Goal: Task Accomplishment & Management: Manage account settings

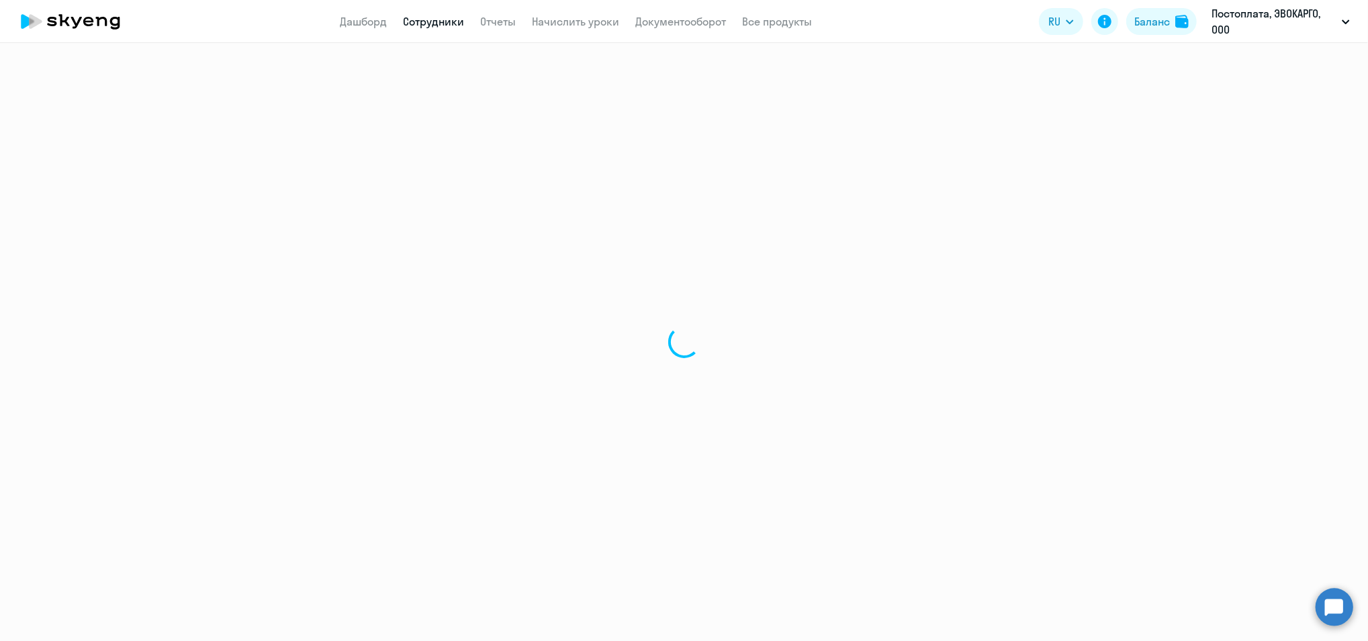
select select "30"
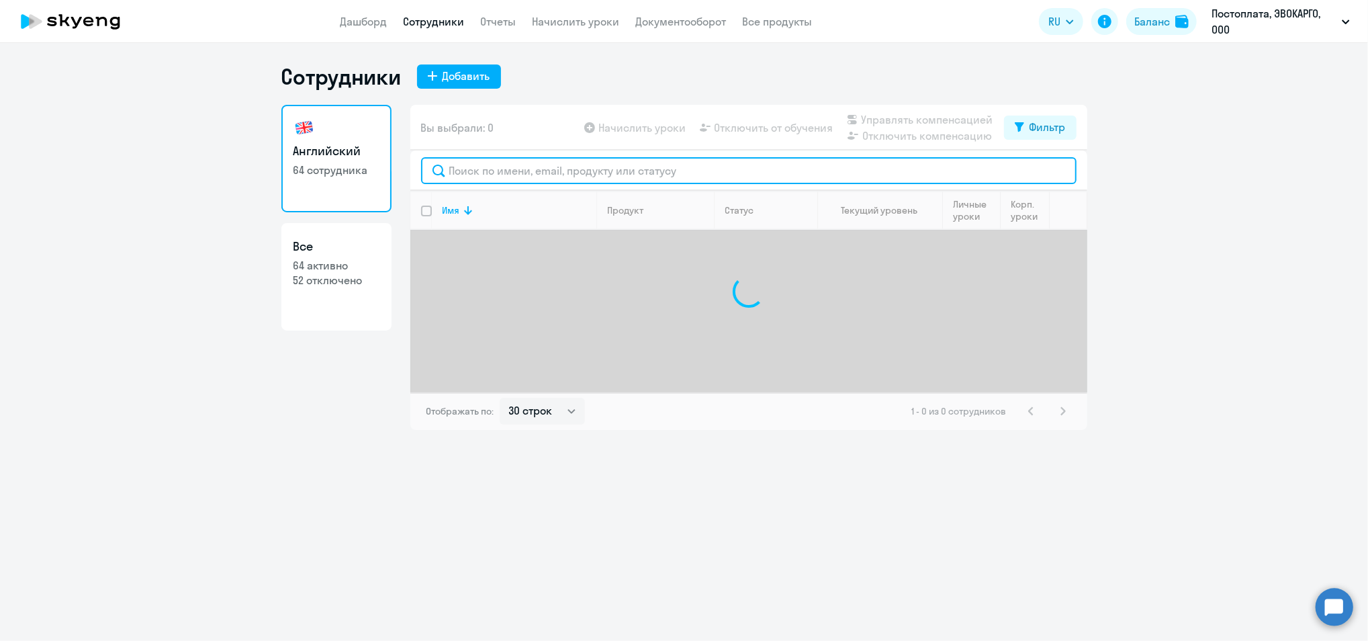
click at [506, 175] on input "text" at bounding box center [748, 170] width 655 height 27
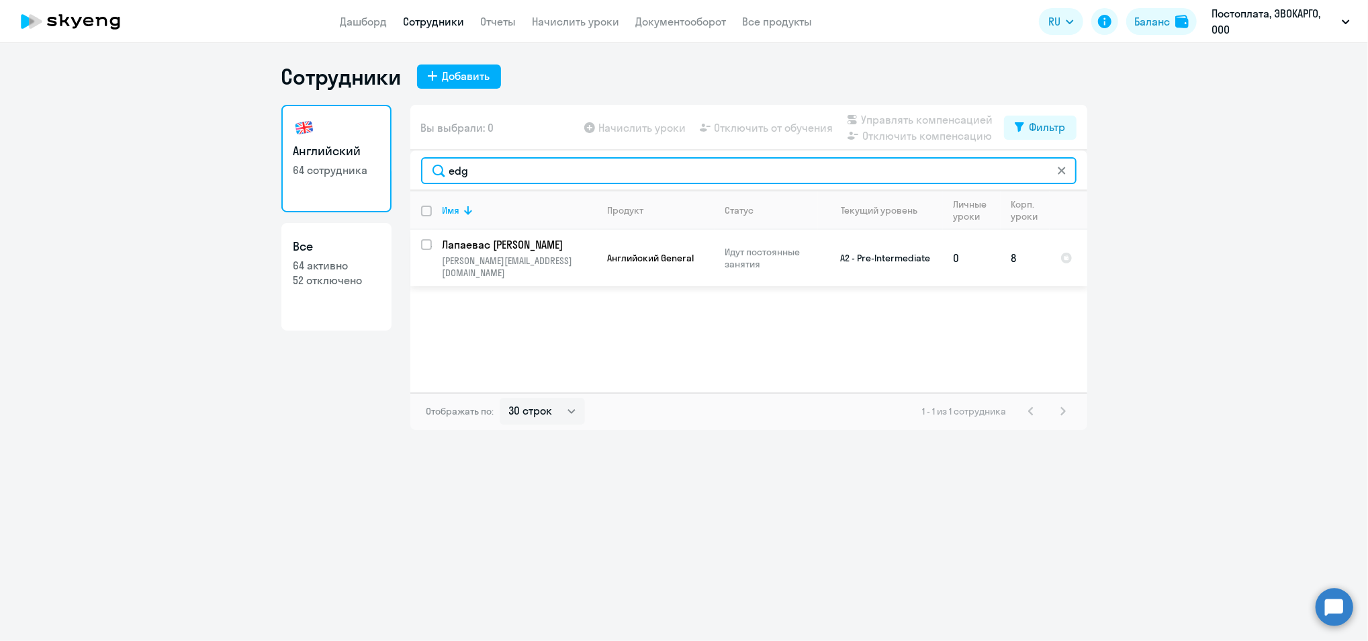
type input "edg"
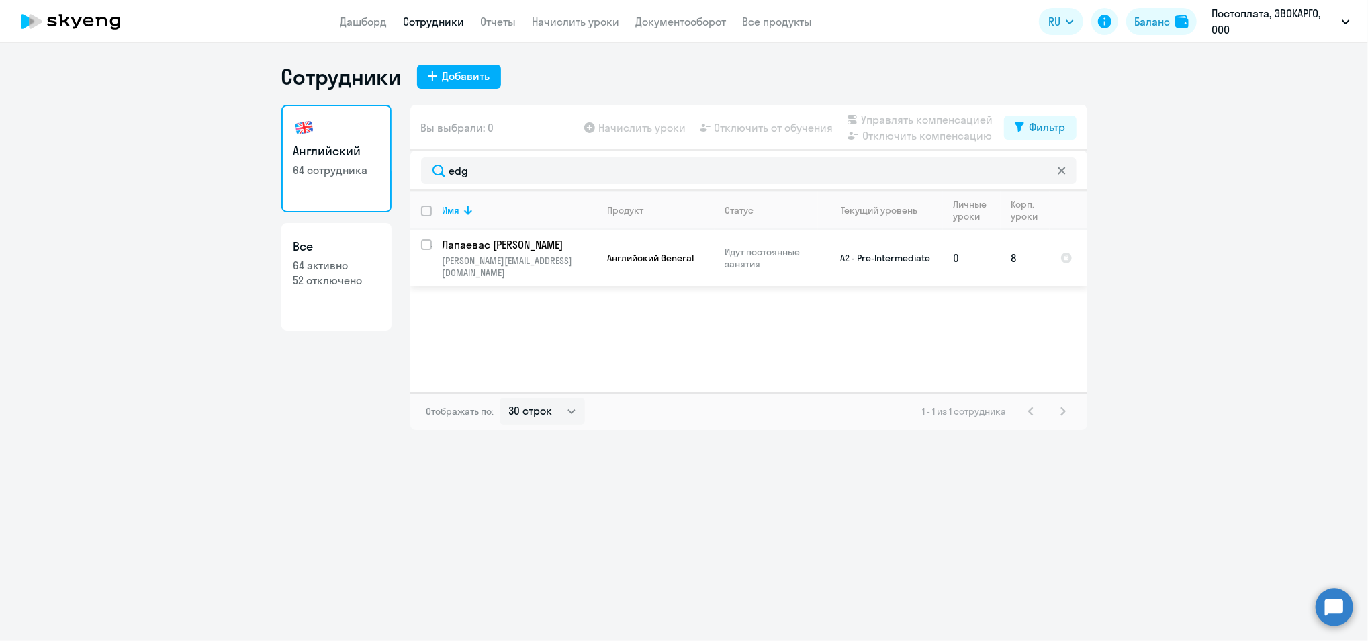
click at [424, 243] on input "select row 38892050" at bounding box center [434, 252] width 27 height 27
checkbox input "true"
click at [813, 130] on span "Отключить от обучения" at bounding box center [774, 128] width 119 height 16
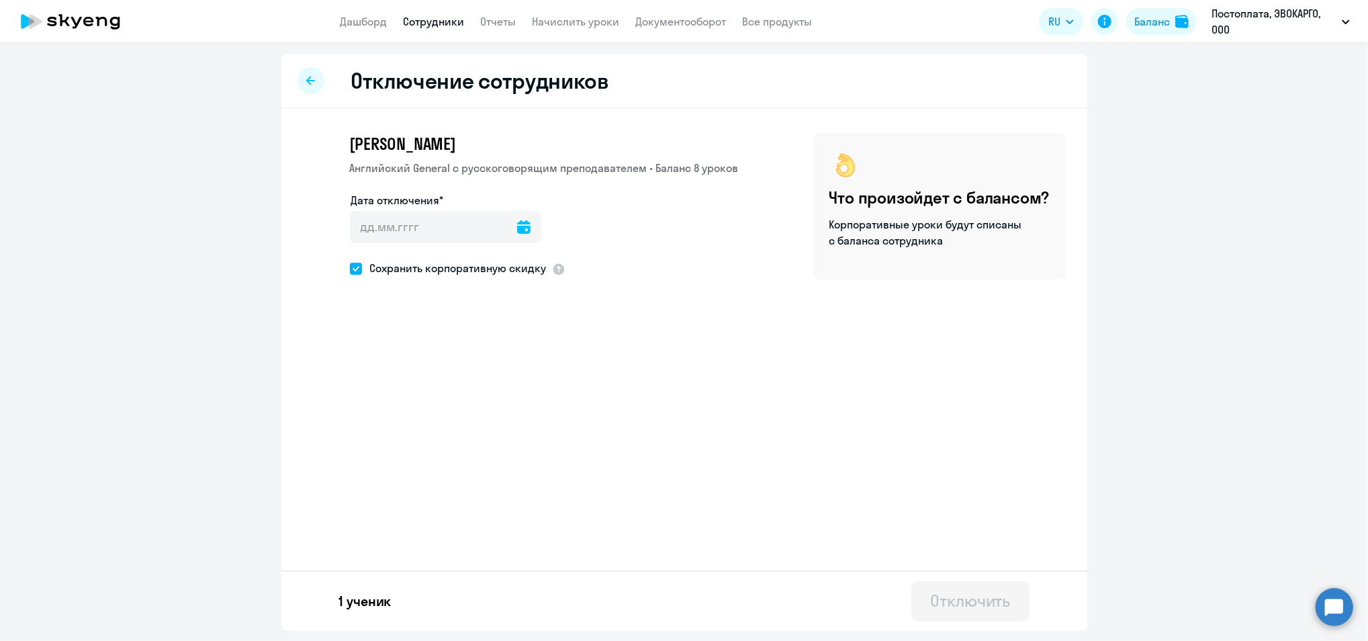
click at [517, 229] on icon at bounding box center [523, 226] width 13 height 13
click at [403, 353] on span "2" at bounding box center [395, 352] width 24 height 24
type input "[DATE]"
click at [357, 267] on span at bounding box center [356, 269] width 12 height 12
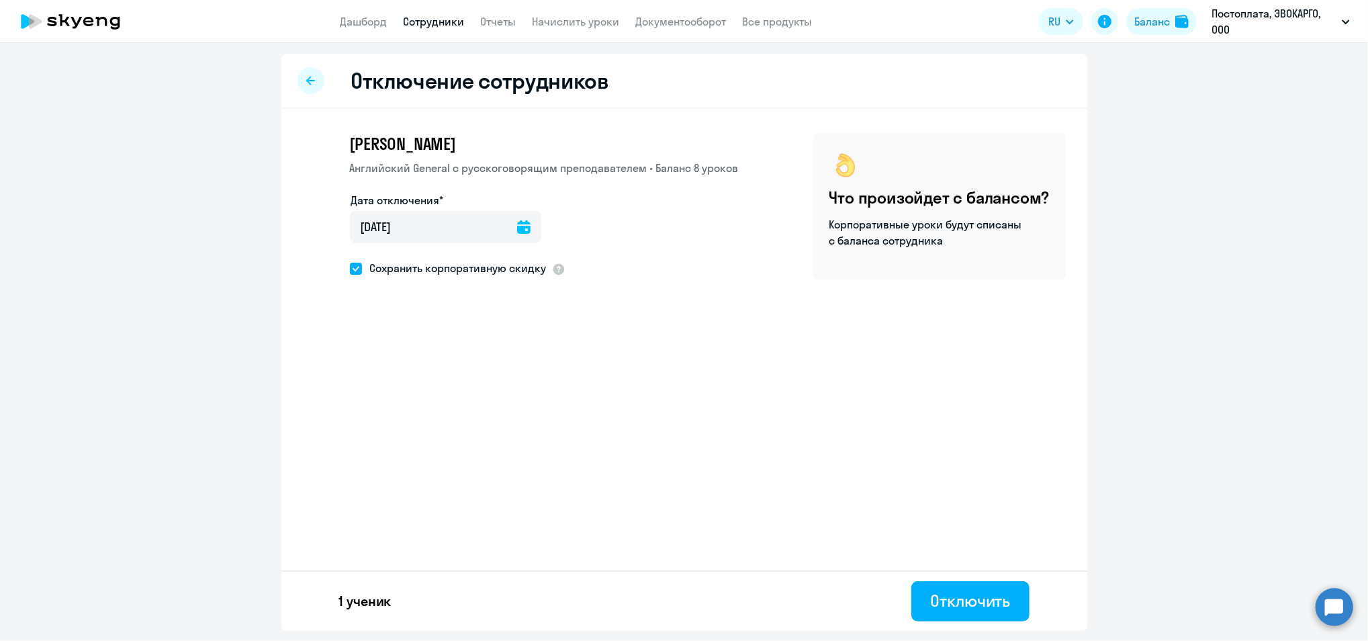
click at [350, 268] on input "Сохранить корпоративную скидку" at bounding box center [349, 268] width 1 height 1
checkbox input "false"
click at [985, 604] on div "Отключить" at bounding box center [970, 600] width 80 height 21
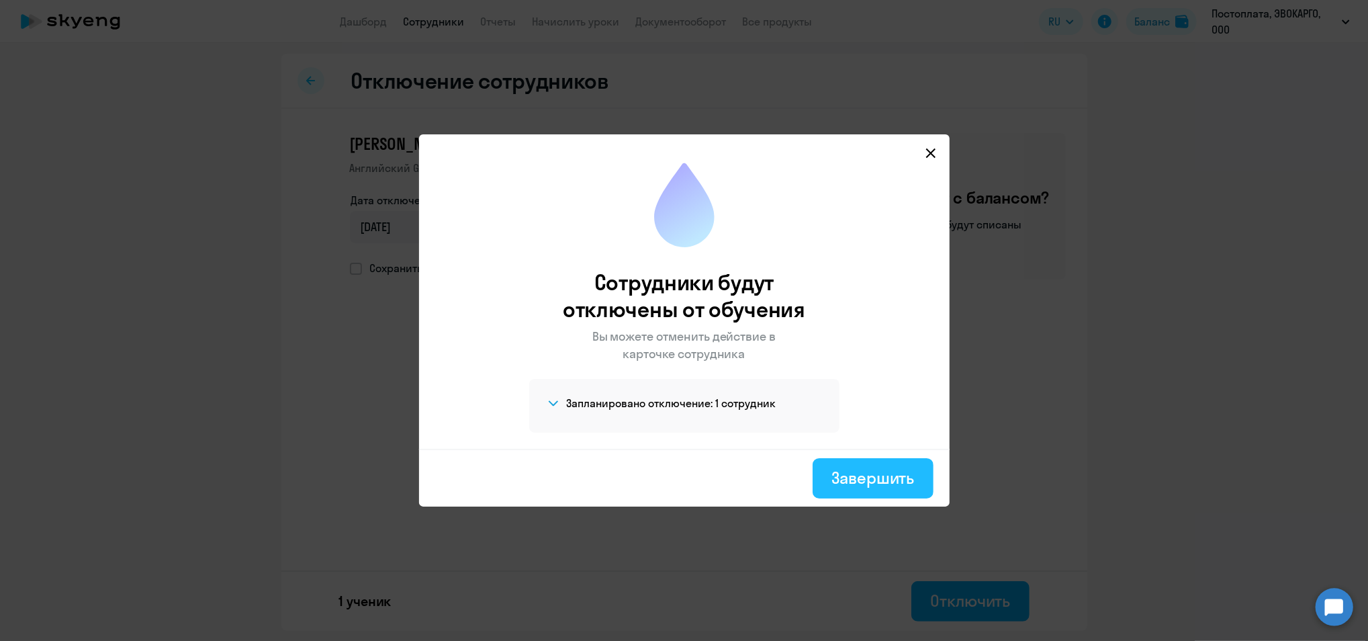
click at [871, 474] on div "Завершить" at bounding box center [872, 477] width 83 height 21
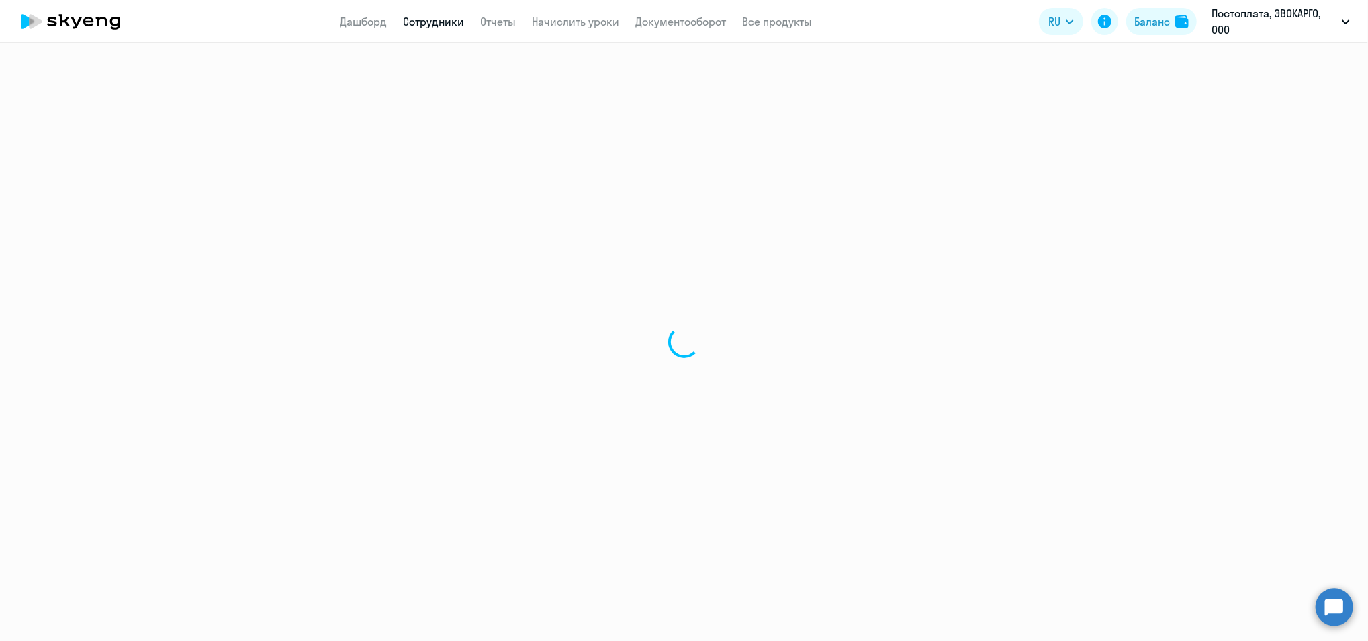
select select "30"
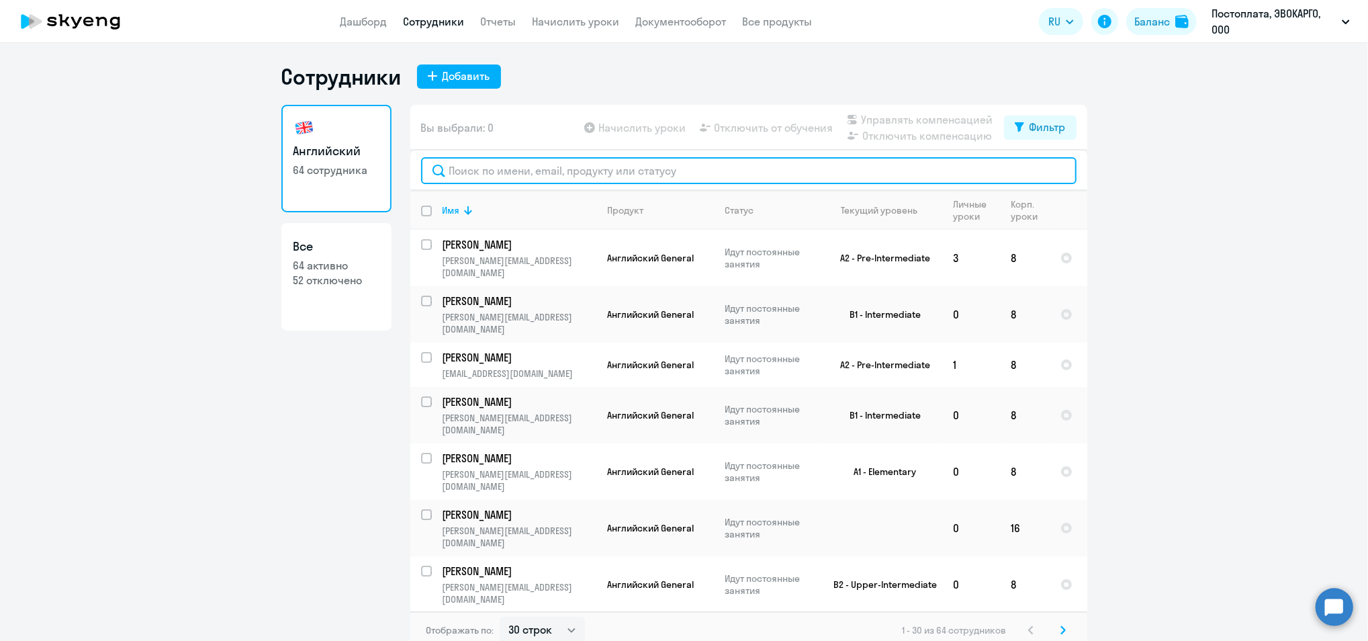
click at [449, 173] on input "text" at bounding box center [748, 170] width 655 height 27
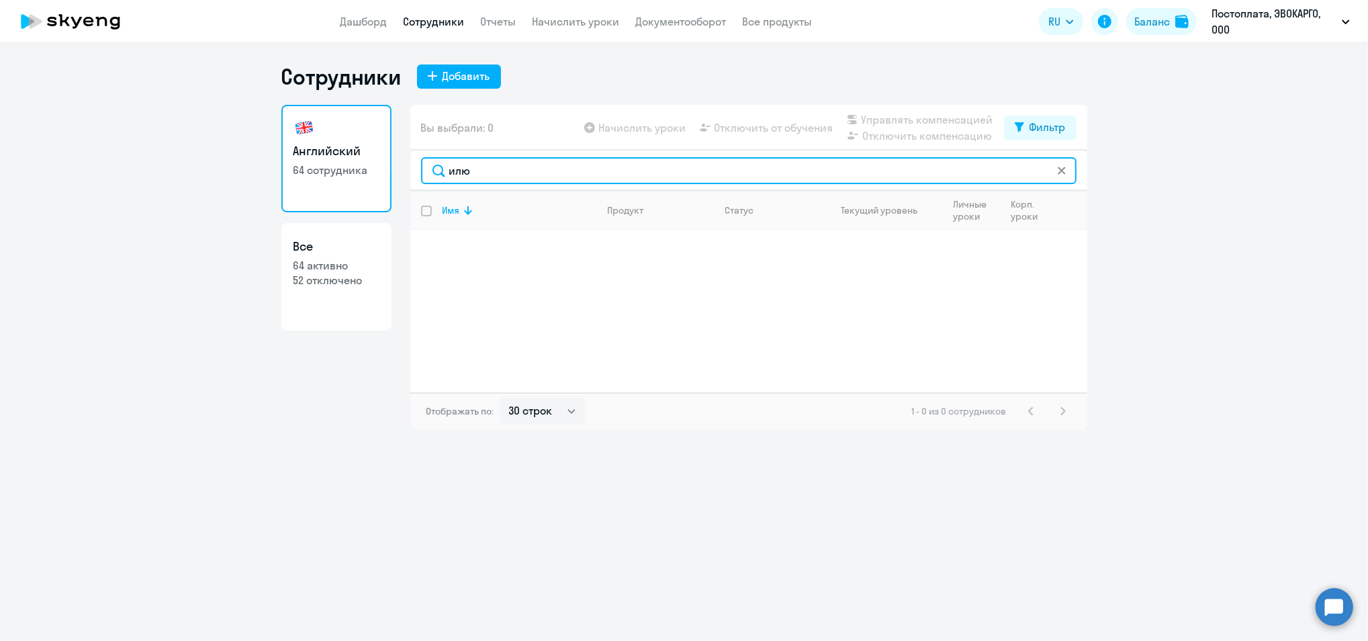
drag, startPoint x: 482, startPoint y: 165, endPoint x: 330, endPoint y: 163, distance: 151.8
click at [382, 157] on div "Английский 64 сотрудника Все 64 активно 52 отключено Вы выбрали: 0 Начислить ур…" at bounding box center [684, 267] width 806 height 325
drag, startPoint x: 490, startPoint y: 174, endPoint x: 48, endPoint y: 148, distance: 442.7
click at [50, 148] on ng-component "Сотрудники Добавить Английский 64 сотрудника Все 64 активно 52 отключено Вы выб…" at bounding box center [684, 246] width 1368 height 367
drag, startPoint x: 304, startPoint y: 167, endPoint x: 92, endPoint y: 163, distance: 211.6
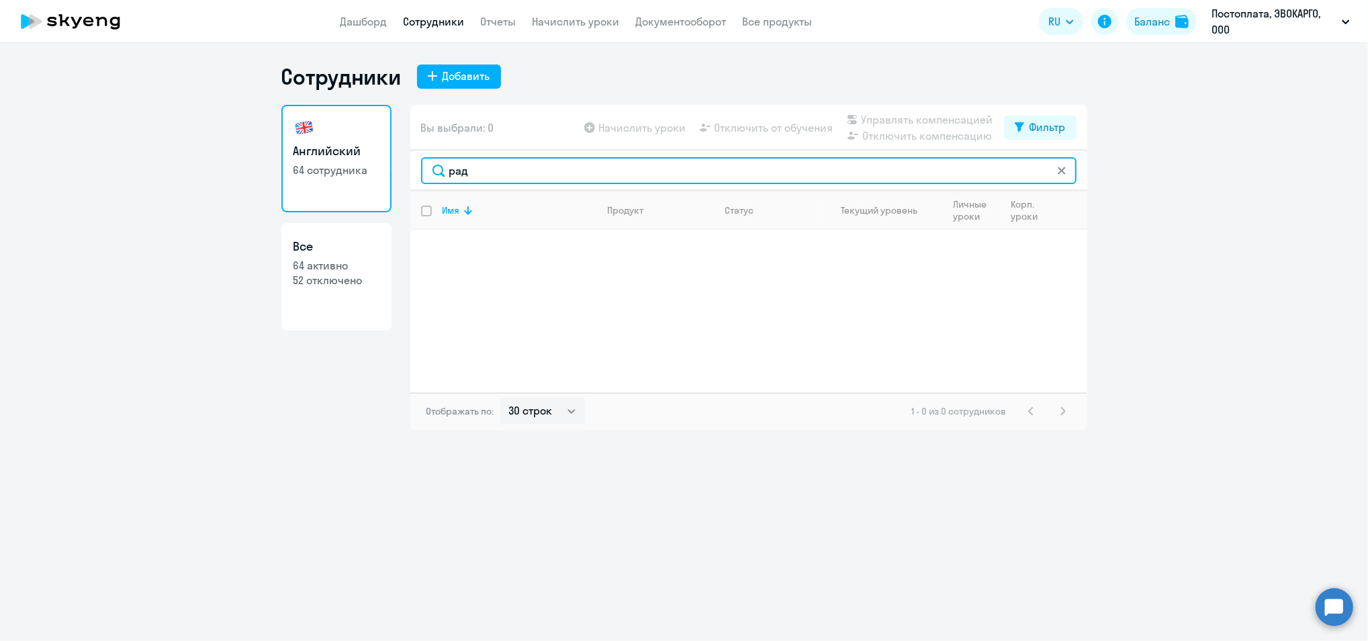
click at [97, 163] on ng-component "Сотрудники Добавить Английский 64 сотрудника Все 64 активно 52 отключено Вы выб…" at bounding box center [684, 246] width 1368 height 367
type input ","
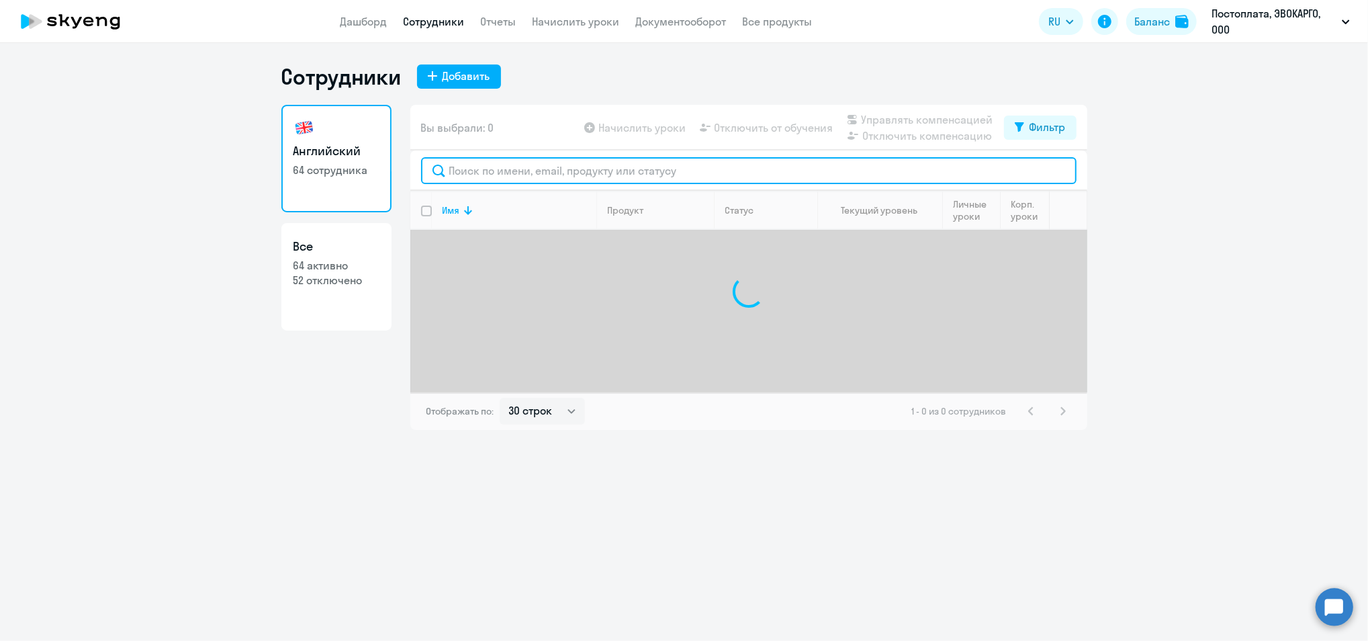
type input ","
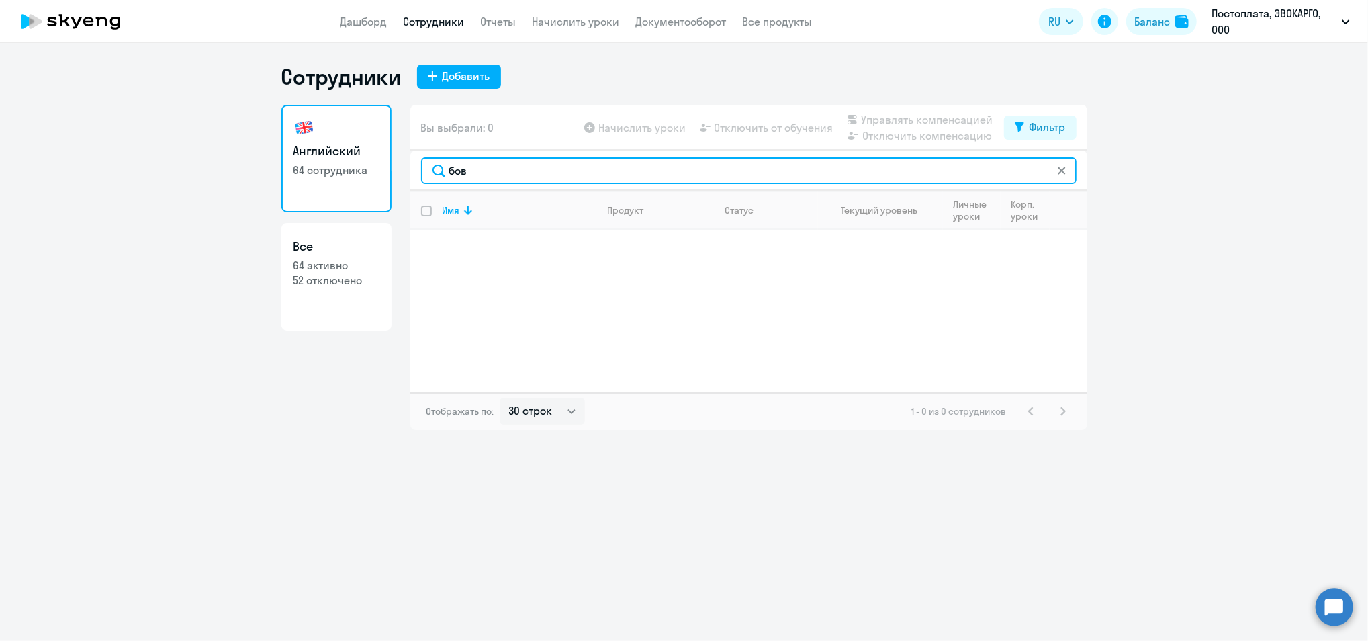
drag, startPoint x: 416, startPoint y: 153, endPoint x: 213, endPoint y: 141, distance: 203.9
click at [213, 141] on ng-component "Сотрудники Добавить Английский 64 сотрудника Все 64 активно 52 отключено Вы выб…" at bounding box center [684, 246] width 1368 height 367
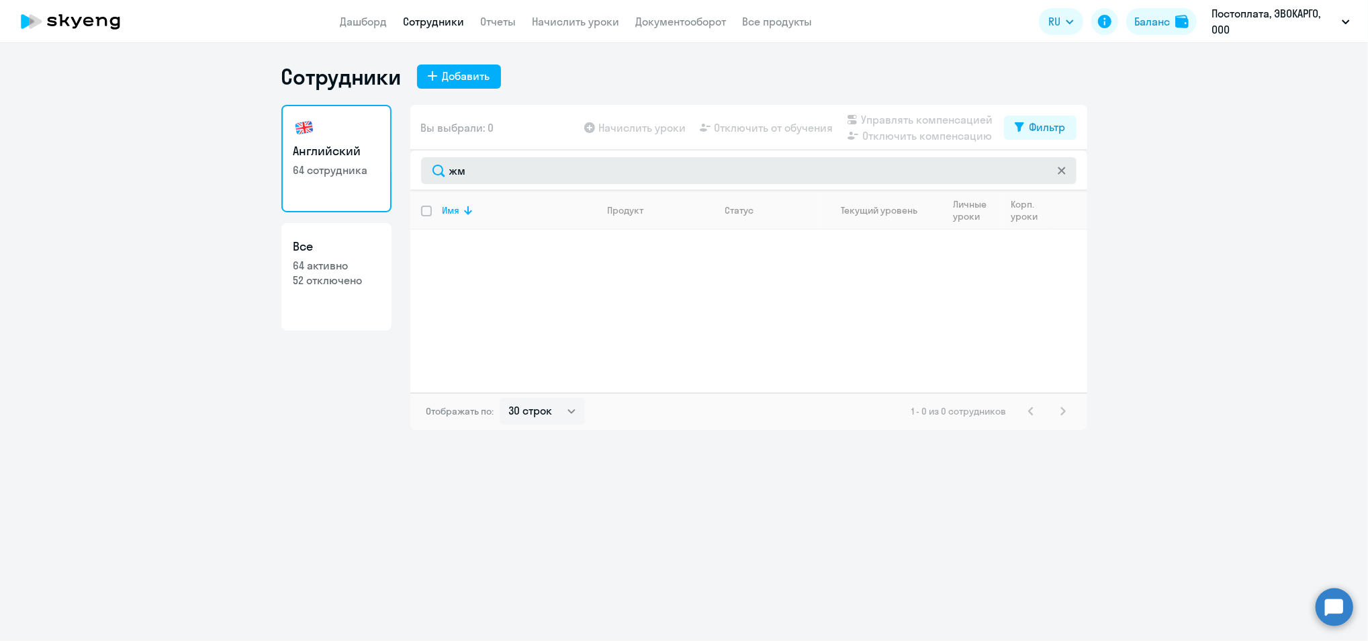
click at [505, 167] on div "жм" at bounding box center [748, 170] width 677 height 40
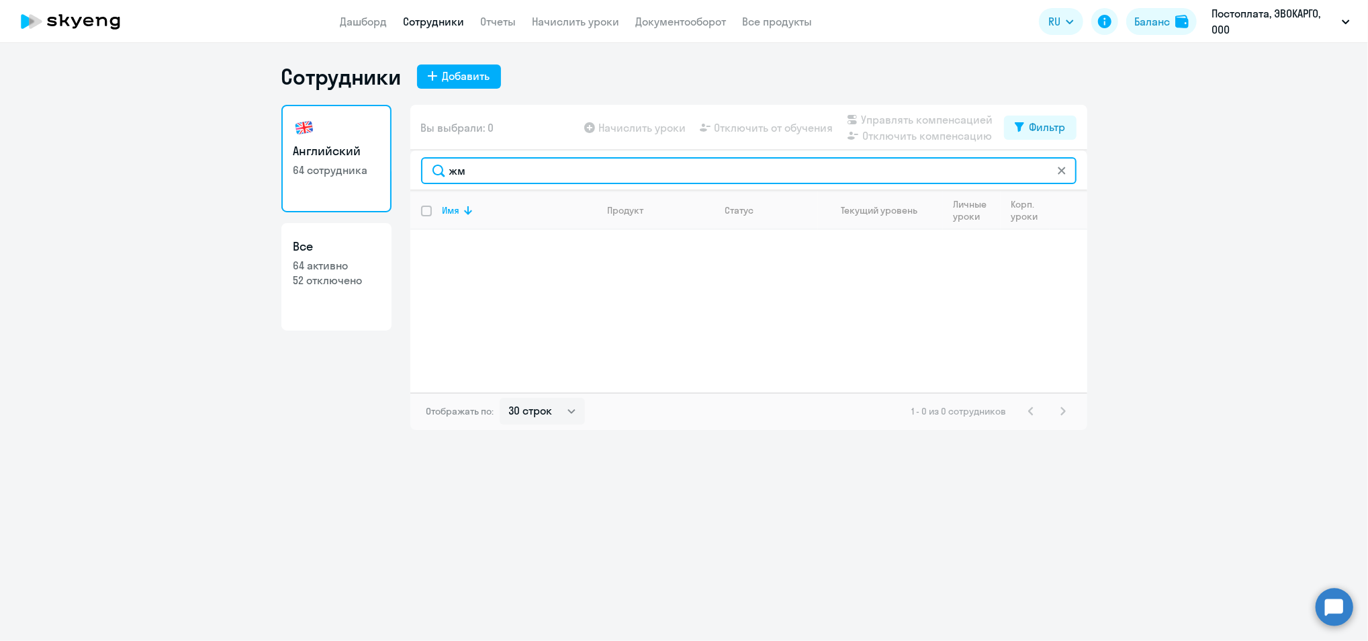
drag, startPoint x: 505, startPoint y: 167, endPoint x: 388, endPoint y: 160, distance: 117.7
click at [388, 160] on div "Английский 64 сотрудника Все 64 активно 52 отключено Вы выбрали: 0 Начислить ур…" at bounding box center [684, 267] width 806 height 325
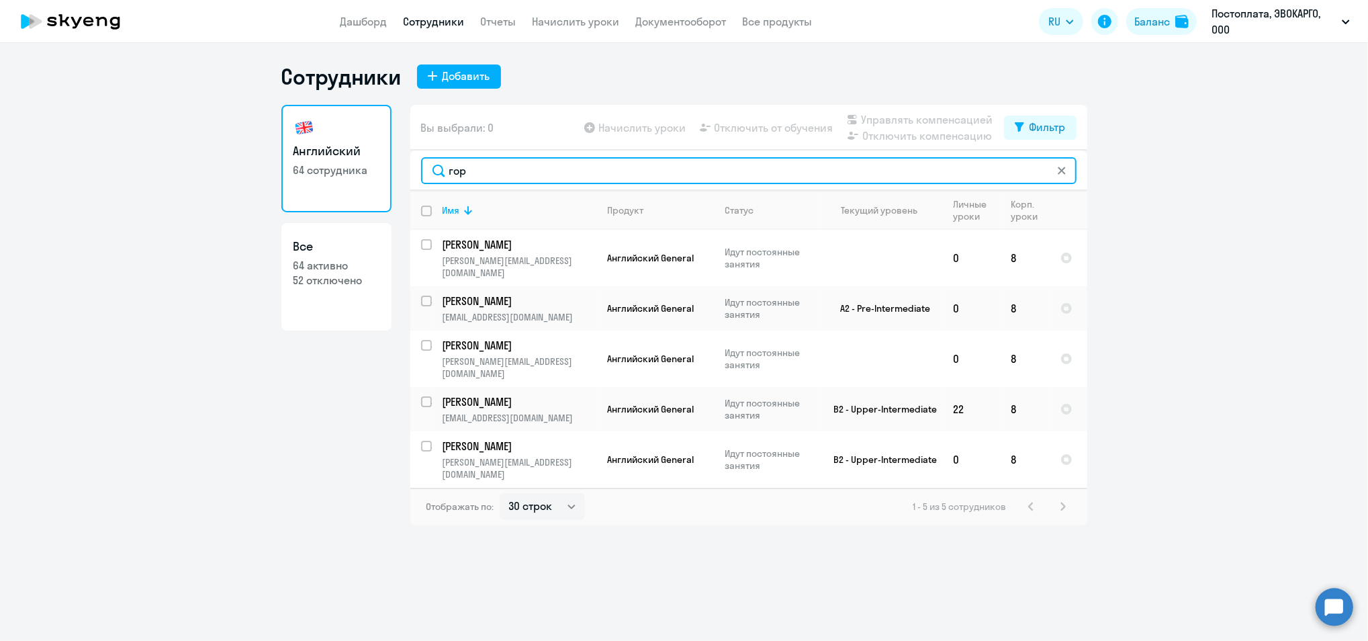
type input "гор"
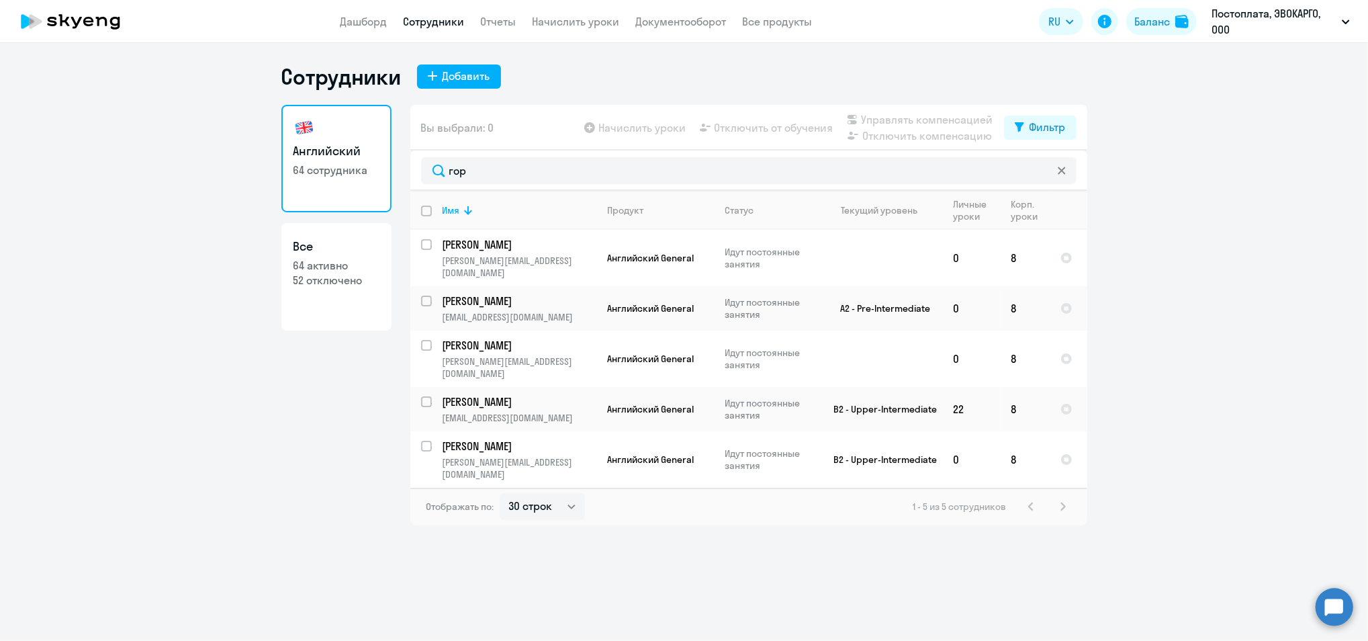
click at [340, 7] on app-header "Дашборд Сотрудники Отчеты Начислить уроки Документооборот Все продукты Дашборд …" at bounding box center [684, 21] width 1368 height 43
click at [89, 22] on icon at bounding box center [88, 21] width 10 height 9
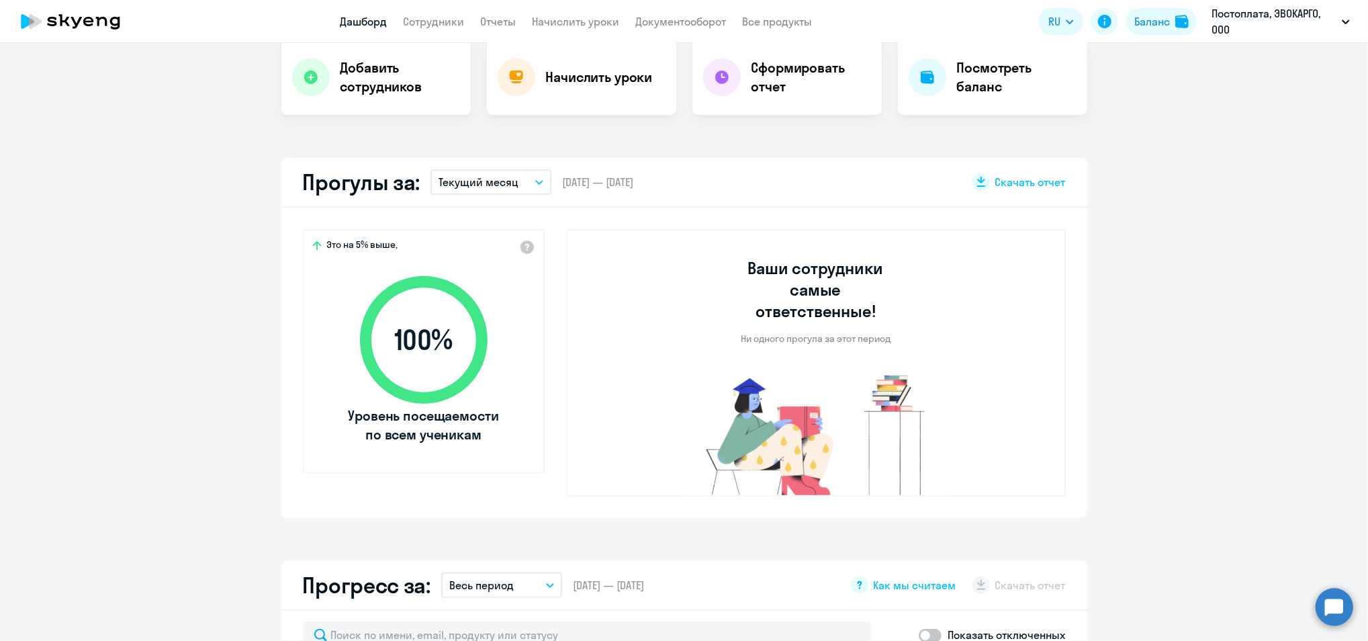
scroll to position [269, 0]
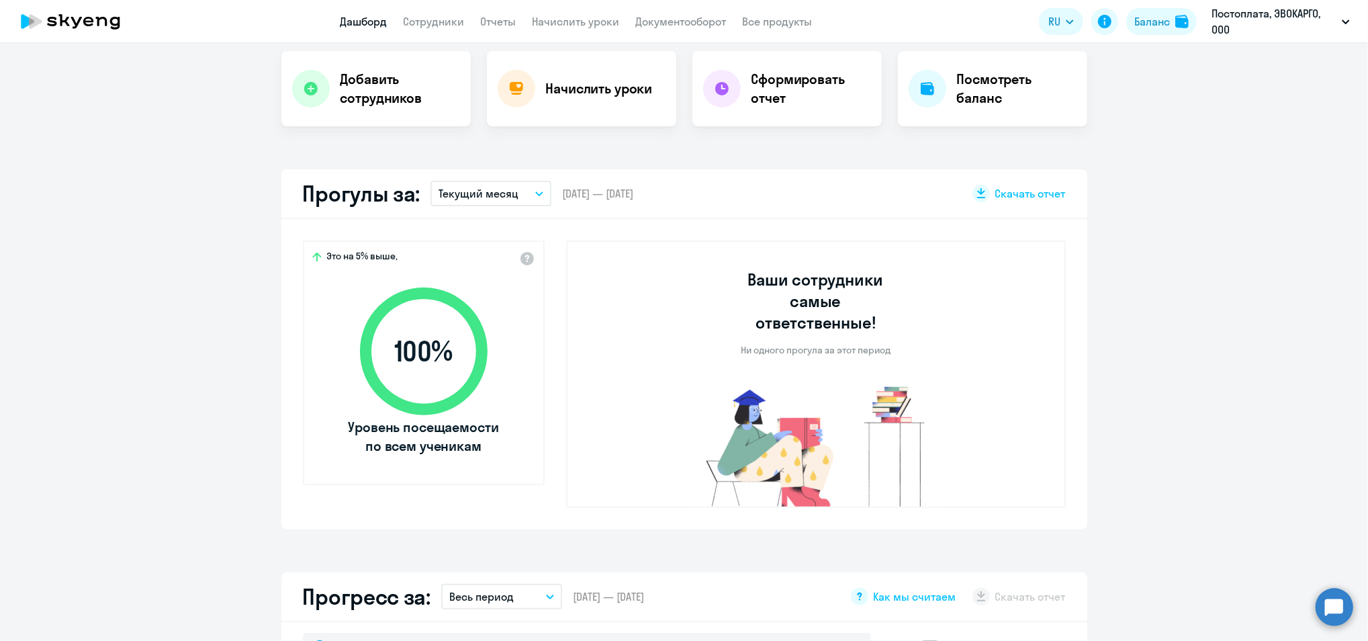
click at [508, 187] on p "Текущий месяц" at bounding box center [479, 193] width 80 height 16
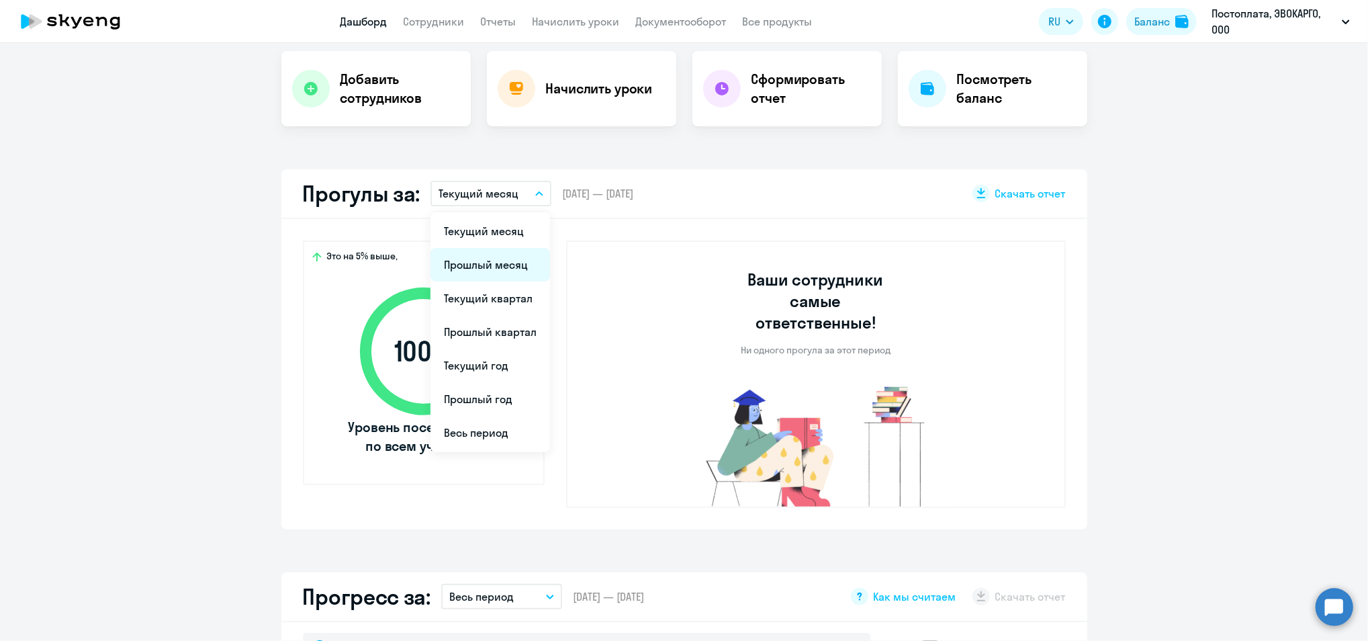
click at [495, 265] on li "Прошлый месяц" at bounding box center [490, 265] width 120 height 34
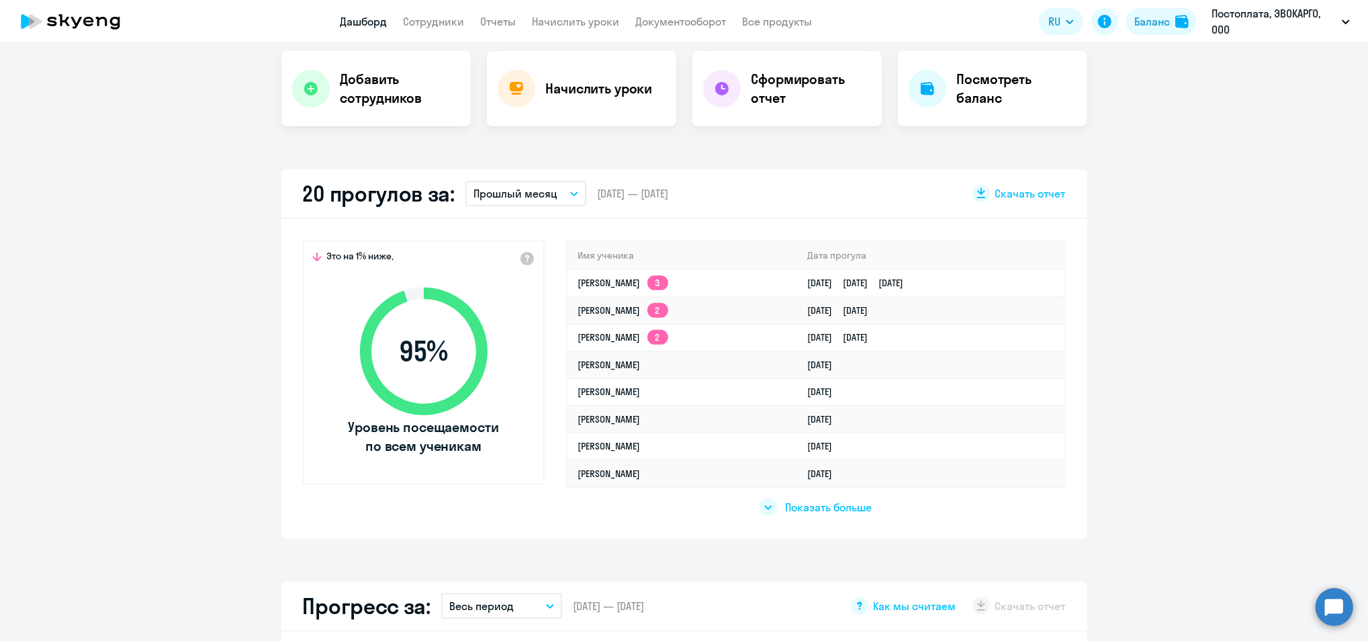
click at [838, 520] on div "Это на 1% ниже, 95 % Уровень посещаемости по всем ученикам Имя ученика Дата про…" at bounding box center [684, 379] width 806 height 320
click at [826, 504] on span "Показать больше" at bounding box center [828, 507] width 87 height 15
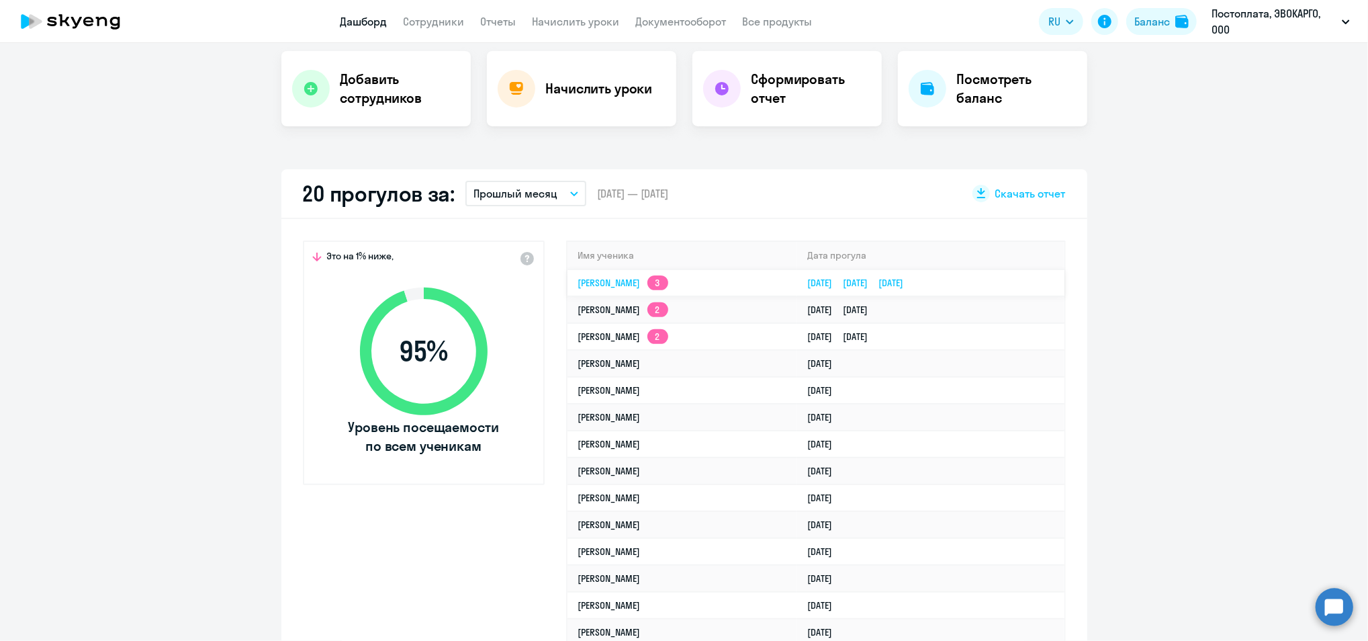
select select "30"
drag, startPoint x: 701, startPoint y: 275, endPoint x: 979, endPoint y: 190, distance: 290.0
click at [979, 190] on icon at bounding box center [981, 193] width 11 height 11
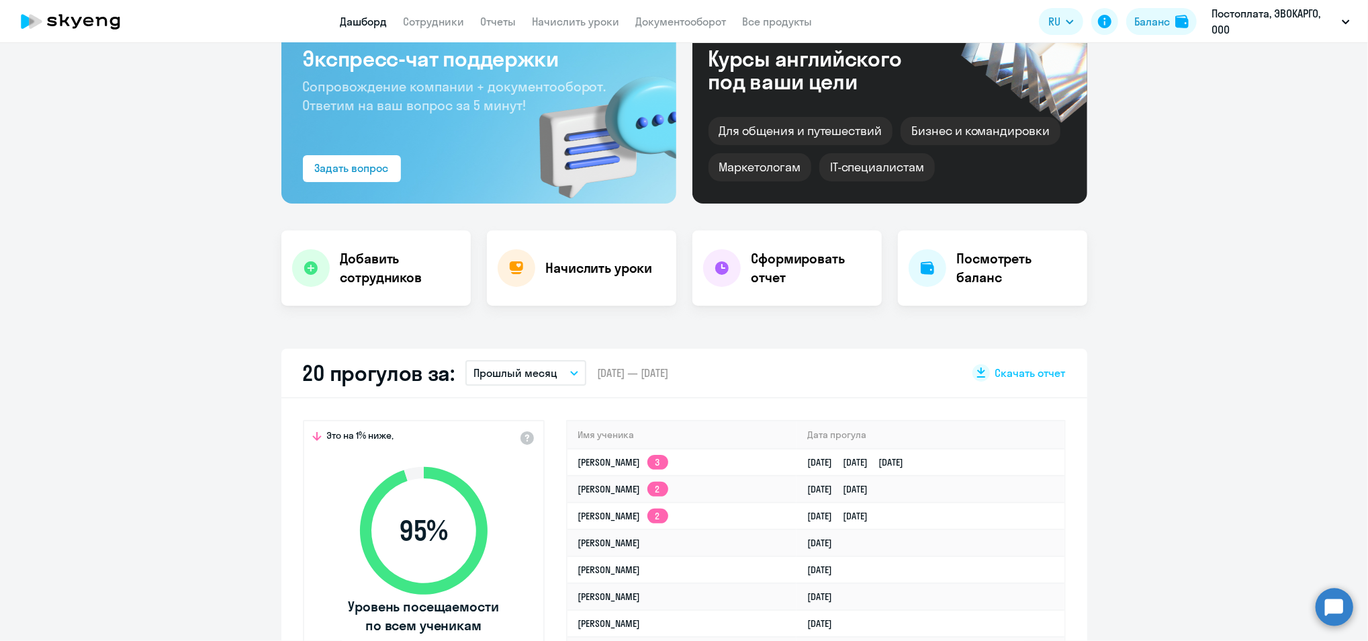
drag, startPoint x: 44, startPoint y: 26, endPoint x: 48, endPoint y: 17, distance: 9.9
click at [44, 26] on icon at bounding box center [70, 22] width 118 height 34
